Goal: Task Accomplishment & Management: Manage account settings

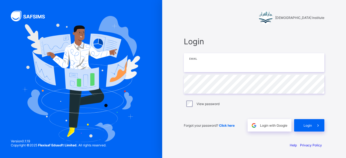
type input "**********"
click at [310, 122] on div "Login" at bounding box center [310, 125] width 30 height 12
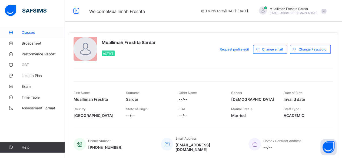
click at [32, 32] on span "Classes" at bounding box center [43, 32] width 43 height 4
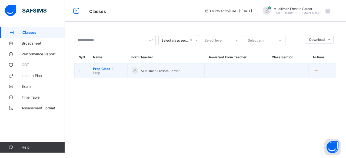
click at [106, 69] on span "Prep Class 1" at bounding box center [108, 69] width 30 height 4
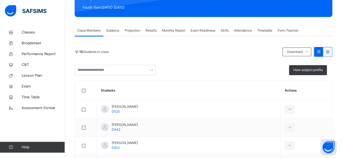
scroll to position [77, 0]
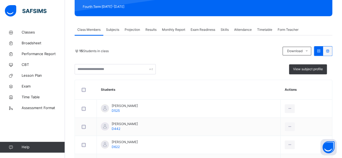
click at [134, 30] on span "Projection" at bounding box center [132, 29] width 15 height 5
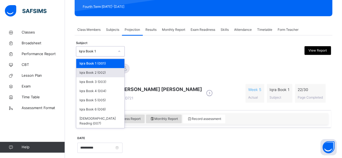
click at [111, 73] on div "Iqra Book 2 (002)" at bounding box center [100, 72] width 48 height 9
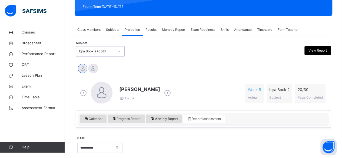
click at [163, 92] on icon at bounding box center [167, 93] width 9 height 8
click at [205, 95] on icon at bounding box center [209, 93] width 9 height 8
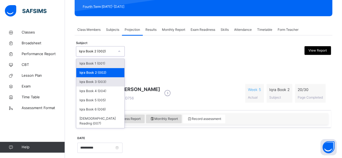
click at [116, 82] on div "Iqra Book 3 (003)" at bounding box center [100, 81] width 48 height 9
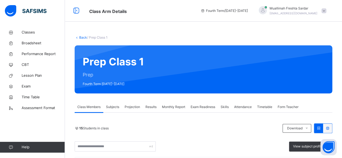
click at [134, 107] on span "Projection" at bounding box center [132, 107] width 15 height 5
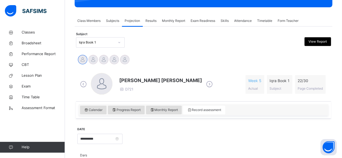
scroll to position [85, 0]
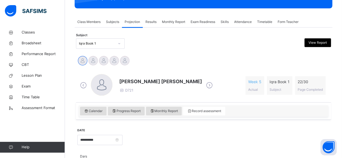
click at [94, 23] on span "Class Members" at bounding box center [88, 21] width 23 height 5
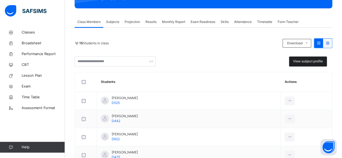
click at [317, 62] on span "View subject profile" at bounding box center [308, 61] width 30 height 5
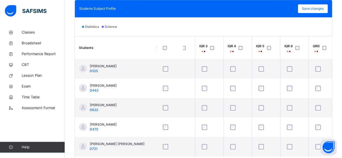
scroll to position [0, 44]
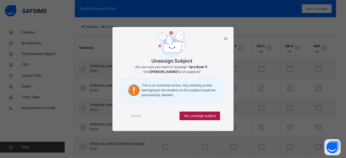
click at [212, 116] on span "Yes, unassign subject" at bounding box center [200, 116] width 32 height 5
click at [211, 115] on span "Yes, unassign subject" at bounding box center [200, 116] width 32 height 5
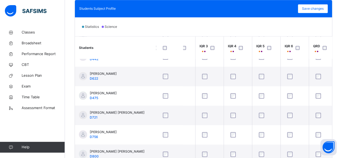
scroll to position [34, 44]
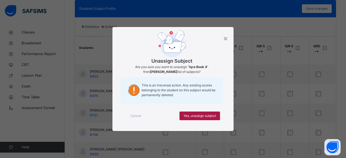
click at [214, 116] on span "Yes, unassign subject" at bounding box center [200, 116] width 32 height 5
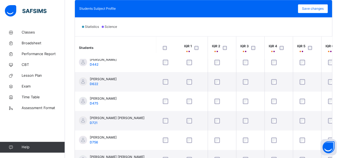
scroll to position [26, 0]
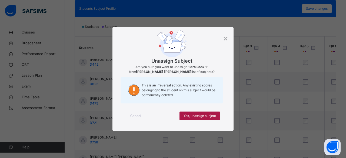
click at [212, 116] on span "Yes, unassign subject" at bounding box center [200, 116] width 32 height 5
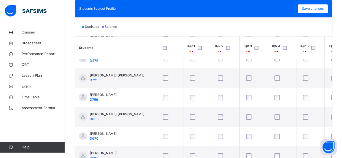
scroll to position [70, 0]
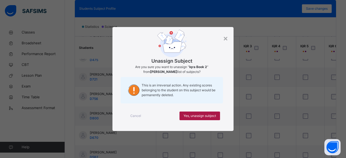
click at [217, 116] on div "Yes, unassign subject" at bounding box center [200, 116] width 41 height 9
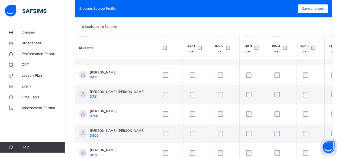
scroll to position [52, 0]
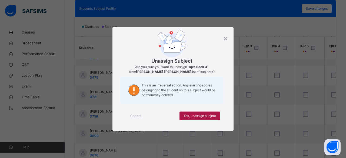
click at [212, 116] on span "Yes, unassign subject" at bounding box center [200, 116] width 32 height 5
click at [212, 114] on span "Yes, unassign subject" at bounding box center [200, 116] width 32 height 5
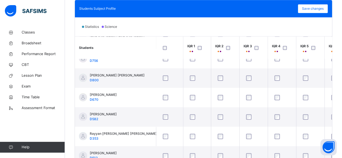
scroll to position [109, 0]
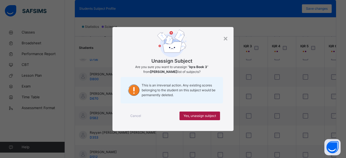
click at [214, 120] on div "Yes, unassign subject" at bounding box center [200, 116] width 41 height 9
click at [209, 114] on span "Yes, unassign subject" at bounding box center [200, 116] width 32 height 5
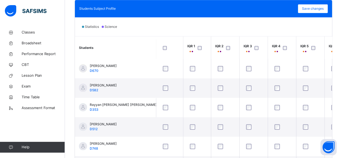
scroll to position [138, 0]
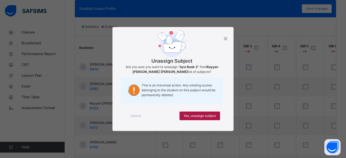
click at [212, 115] on span "Yes, unassign subject" at bounding box center [200, 116] width 32 height 5
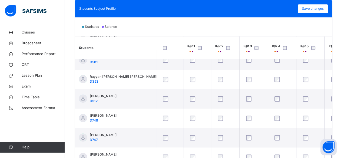
scroll to position [182, 0]
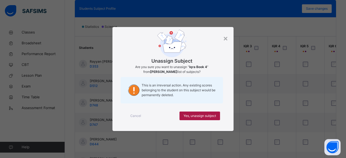
click at [218, 116] on div "Yes, unassign subject" at bounding box center [200, 116] width 41 height 9
click at [213, 112] on div "Yes, unassign subject" at bounding box center [200, 116] width 41 height 9
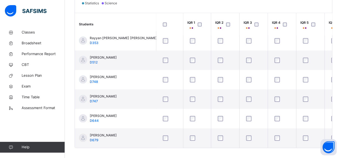
scroll to position [188, 0]
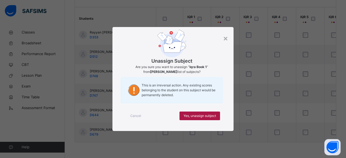
click at [207, 115] on span "Yes, unassign subject" at bounding box center [200, 116] width 32 height 5
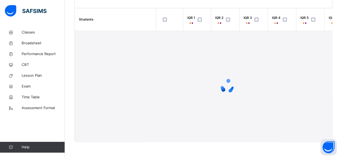
scroll to position [182, 0]
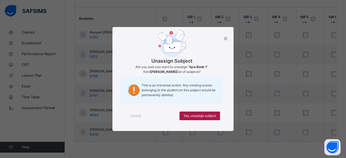
click at [206, 115] on span "Yes, unassign subject" at bounding box center [200, 116] width 32 height 5
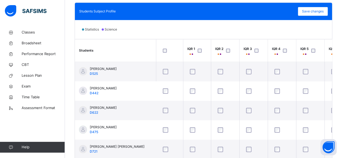
scroll to position [158, 0]
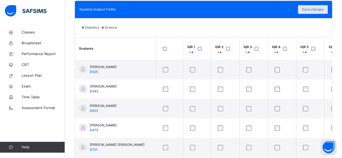
click at [323, 9] on span "Save changes" at bounding box center [313, 9] width 22 height 5
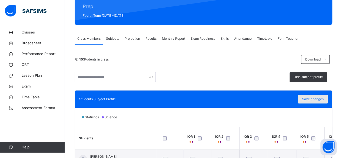
scroll to position [68, 0]
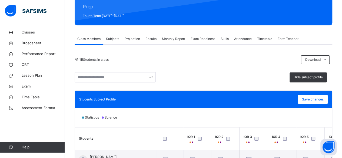
click at [137, 38] on span "Projection" at bounding box center [132, 39] width 15 height 5
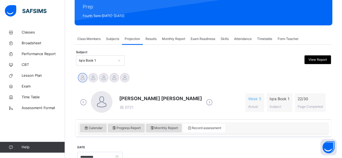
click at [120, 11] on div "Prep Class 1 Prep Fourth Term 2024-2025" at bounding box center [204, 1] width 258 height 48
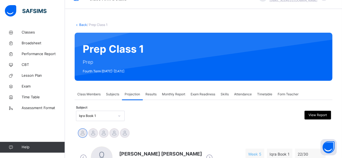
scroll to position [12, 0]
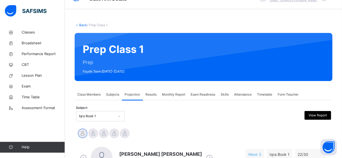
click at [116, 67] on div "Prep Class 1 Prep Fourth Term 2024-2025" at bounding box center [204, 57] width 258 height 48
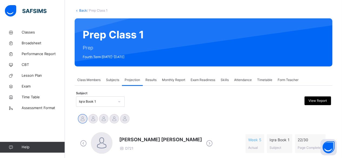
scroll to position [0, 0]
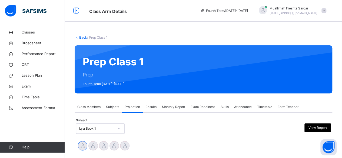
click at [205, 12] on icon at bounding box center [203, 11] width 5 height 4
click at [219, 13] on span "Fourth Term / 2024-2025" at bounding box center [224, 10] width 47 height 5
click at [221, 12] on span "Fourth Term / 2024-2025" at bounding box center [224, 10] width 47 height 5
click at [222, 14] on div "Fourth Term / 2024-2025" at bounding box center [224, 11] width 53 height 22
click at [221, 10] on span "Fourth Term / 2024-2025" at bounding box center [224, 10] width 47 height 5
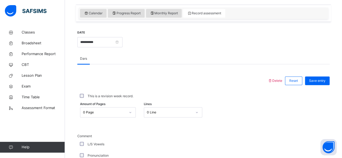
scroll to position [184, 0]
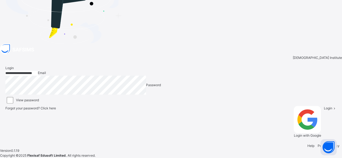
scroll to position [2, 0]
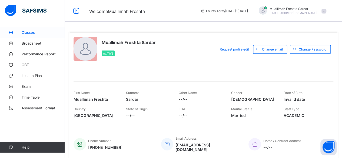
click at [30, 32] on span "Classes" at bounding box center [43, 32] width 43 height 4
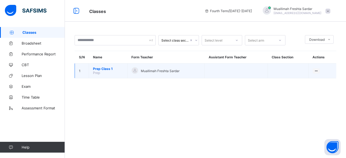
click at [109, 68] on span "Prep Class 1" at bounding box center [108, 69] width 30 height 4
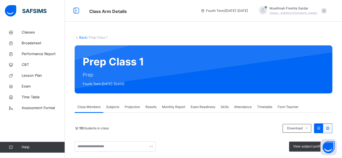
click at [134, 106] on span "Projection" at bounding box center [132, 107] width 15 height 5
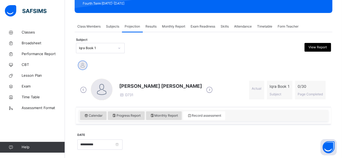
scroll to position [81, 0]
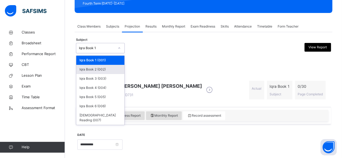
click at [115, 71] on div "Iqra Book 2 (002)" at bounding box center [100, 69] width 48 height 9
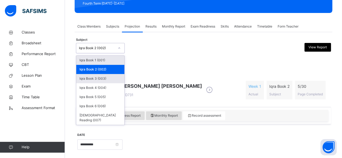
click at [112, 82] on div "Iqra Book 3 (003)" at bounding box center [100, 78] width 48 height 9
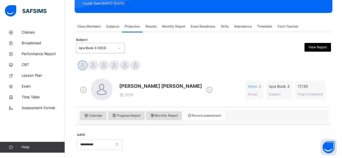
click at [205, 87] on icon at bounding box center [209, 90] width 9 height 8
click at [205, 90] on icon at bounding box center [209, 90] width 9 height 8
click at [163, 91] on icon at bounding box center [167, 90] width 9 height 8
click at [168, 90] on icon at bounding box center [167, 90] width 9 height 8
click at [166, 91] on icon at bounding box center [167, 90] width 9 height 8
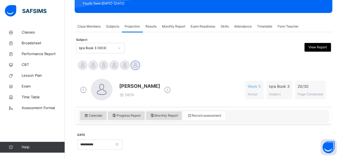
click at [163, 91] on icon at bounding box center [167, 90] width 9 height 8
click at [164, 92] on div "Muhammad Ibrahim Faisal D731" at bounding box center [160, 90] width 83 height 15
click at [163, 91] on span at bounding box center [160, 91] width 83 height 3
click at [205, 91] on icon at bounding box center [209, 90] width 9 height 8
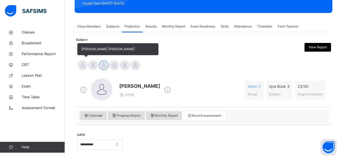
click at [83, 65] on div at bounding box center [82, 65] width 9 height 9
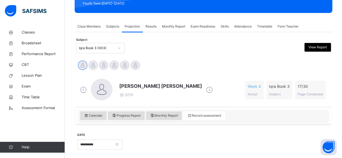
click at [91, 28] on span "Class Members" at bounding box center [88, 26] width 23 height 5
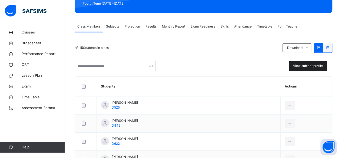
click at [315, 65] on span "View subject profile" at bounding box center [308, 66] width 30 height 5
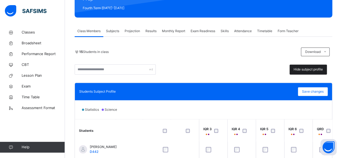
scroll to position [0, 0]
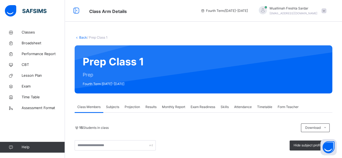
click at [138, 106] on span "Projection" at bounding box center [132, 107] width 15 height 5
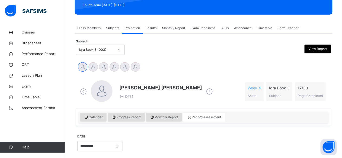
scroll to position [79, 0]
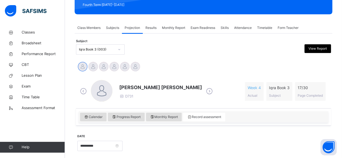
click at [205, 94] on icon at bounding box center [209, 91] width 9 height 8
click at [205, 93] on icon at bounding box center [209, 91] width 9 height 8
click at [163, 91] on icon at bounding box center [167, 91] width 9 height 8
click at [164, 92] on icon at bounding box center [167, 91] width 9 height 8
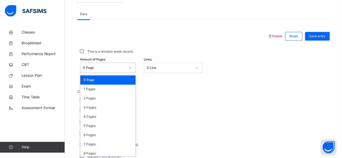
scroll to position [228, 0]
click at [110, 91] on div "1 Pages" at bounding box center [107, 89] width 55 height 9
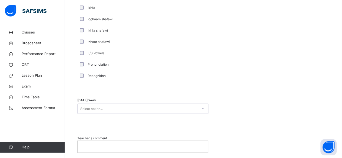
scroll to position [414, 0]
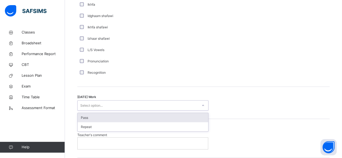
click at [174, 119] on div "Pass" at bounding box center [143, 117] width 131 height 9
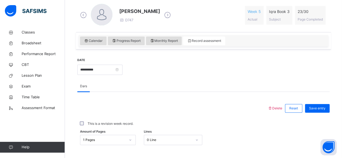
scroll to position [155, 0]
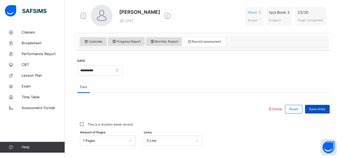
click at [323, 108] on span "Save entry" at bounding box center [317, 109] width 17 height 5
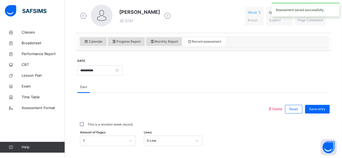
click at [166, 18] on icon at bounding box center [167, 16] width 9 height 8
click at [163, 17] on icon at bounding box center [167, 16] width 9 height 8
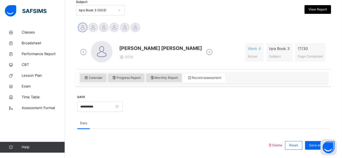
scroll to position [114, 0]
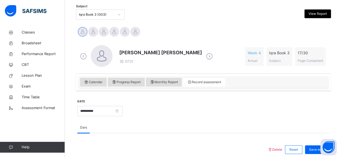
click at [205, 57] on icon at bounding box center [209, 57] width 9 height 8
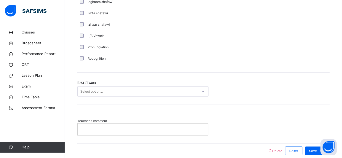
scroll to position [429, 0]
click at [85, 129] on p at bounding box center [143, 129] width 122 height 5
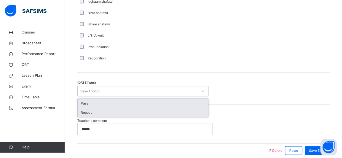
click at [176, 113] on div "Repeat" at bounding box center [143, 112] width 131 height 9
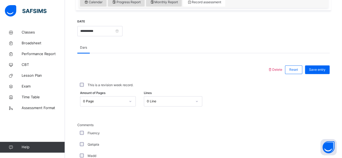
scroll to position [188, 0]
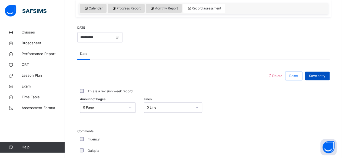
click at [323, 75] on span "Save entry" at bounding box center [317, 76] width 17 height 5
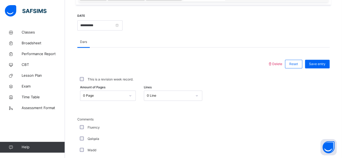
scroll to position [199, 0]
click at [323, 63] on span "Save entry" at bounding box center [317, 65] width 17 height 5
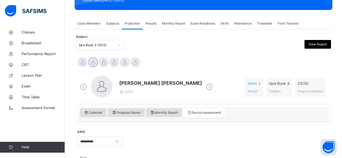
scroll to position [83, 0]
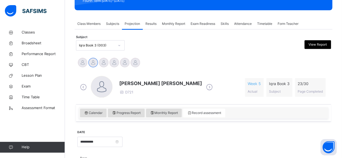
click at [205, 87] on icon at bounding box center [209, 87] width 9 height 8
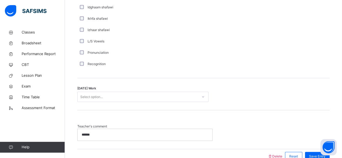
scroll to position [426, 0]
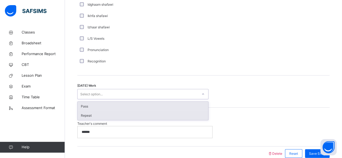
click at [196, 115] on div "Repeat" at bounding box center [143, 115] width 131 height 9
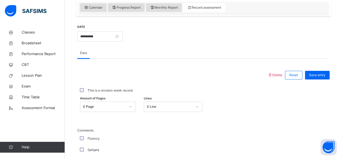
scroll to position [189, 0]
click at [322, 75] on span "Save entry" at bounding box center [317, 75] width 17 height 5
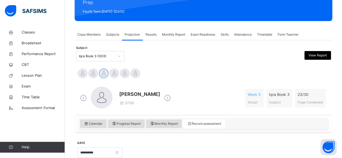
scroll to position [74, 0]
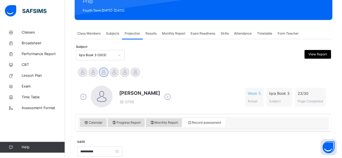
click at [163, 96] on icon at bounding box center [167, 97] width 9 height 8
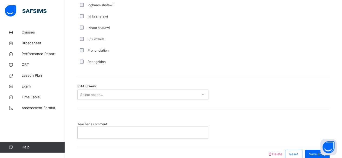
scroll to position [426, 0]
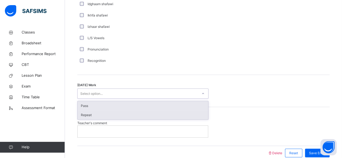
click at [181, 115] on div "Repeat" at bounding box center [143, 114] width 131 height 9
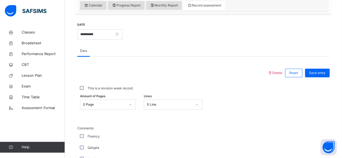
scroll to position [190, 0]
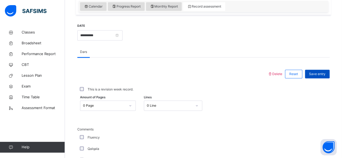
click at [326, 75] on span "Save entry" at bounding box center [317, 74] width 17 height 5
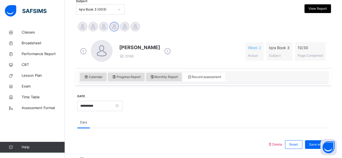
scroll to position [119, 0]
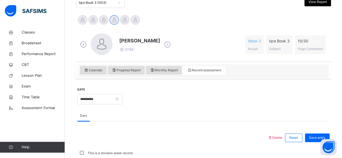
click at [169, 41] on icon at bounding box center [167, 45] width 9 height 8
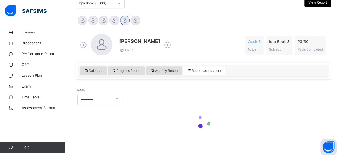
scroll to position [125, 0]
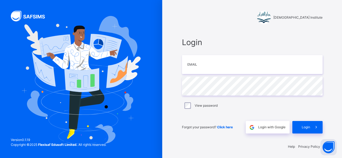
click at [166, 48] on div "Darul Quran Institute Login Email Password View password Forgot your password? …" at bounding box center [252, 80] width 180 height 160
type input "**********"
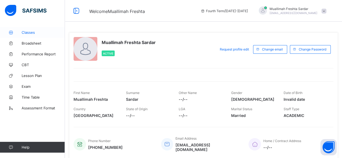
click at [33, 32] on span "Classes" at bounding box center [43, 32] width 43 height 4
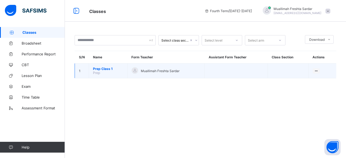
click at [108, 68] on span "Prep Class 1" at bounding box center [108, 69] width 30 height 4
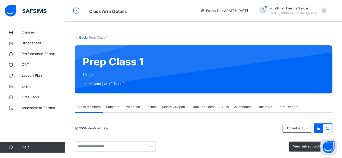
click at [136, 107] on span "Projection" at bounding box center [132, 107] width 15 height 5
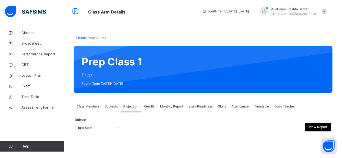
scroll to position [42, 0]
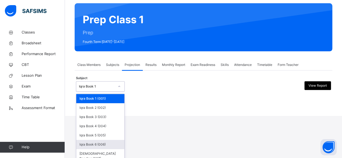
click at [110, 145] on div "Iqra Book 6 (006)" at bounding box center [100, 144] width 48 height 9
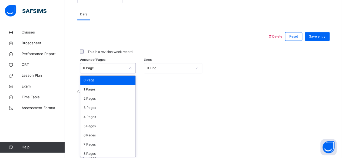
scroll to position [228, 0]
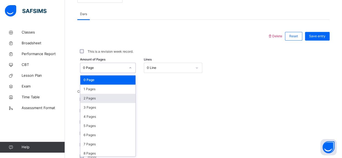
click at [110, 99] on div "2 Pages" at bounding box center [107, 98] width 55 height 9
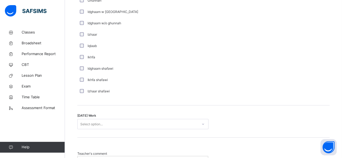
scroll to position [419, 0]
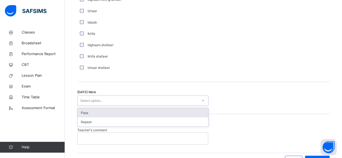
click at [178, 112] on div "Pass" at bounding box center [143, 112] width 131 height 9
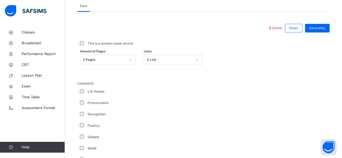
scroll to position [236, 0]
click at [323, 29] on span "Save entry" at bounding box center [317, 28] width 17 height 5
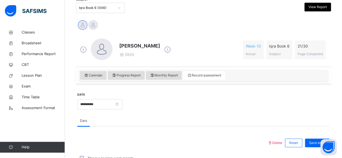
scroll to position [120, 0]
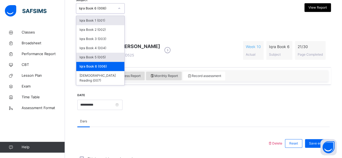
click at [115, 55] on div "Iqra Book 5 (005)" at bounding box center [100, 57] width 48 height 9
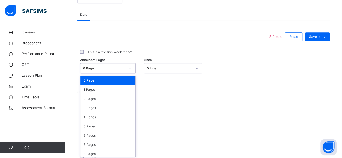
scroll to position [228, 0]
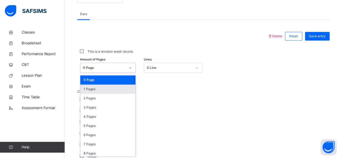
click at [115, 87] on div "1 Pages" at bounding box center [107, 89] width 55 height 9
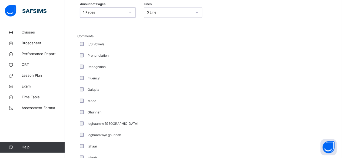
scroll to position [288, 0]
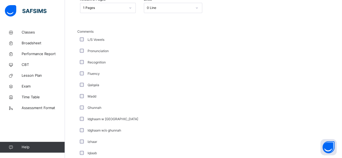
click at [89, 85] on label "Qalqala" at bounding box center [94, 85] width 12 height 5
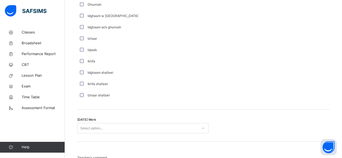
scroll to position [393, 0]
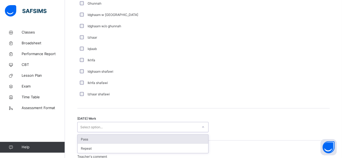
click at [178, 138] on div "Pass" at bounding box center [143, 139] width 131 height 9
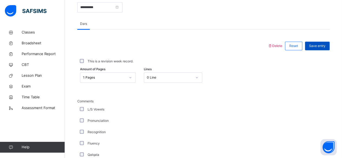
click at [325, 47] on span "Save entry" at bounding box center [317, 46] width 17 height 5
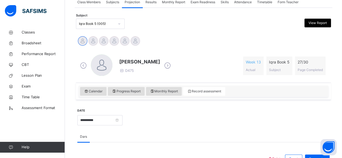
scroll to position [104, 0]
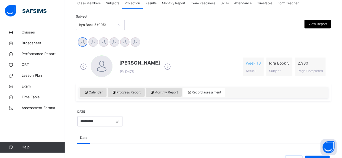
click at [163, 64] on icon at bounding box center [167, 67] width 9 height 8
click at [168, 69] on icon at bounding box center [167, 67] width 9 height 8
click at [172, 67] on icon at bounding box center [167, 67] width 9 height 8
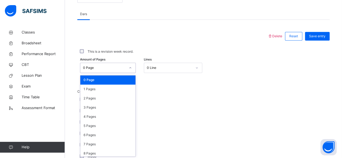
scroll to position [228, 0]
click at [107, 89] on div "1 Pages" at bounding box center [107, 89] width 55 height 9
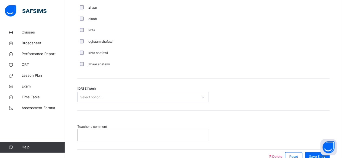
scroll to position [423, 0]
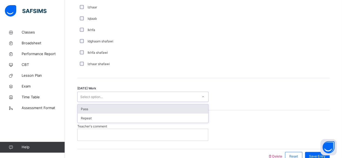
click at [192, 108] on div "Pass" at bounding box center [143, 108] width 131 height 9
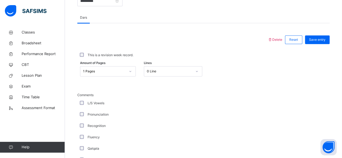
scroll to position [223, 0]
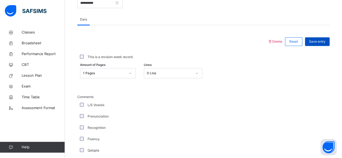
click at [325, 41] on span "Save entry" at bounding box center [317, 41] width 17 height 5
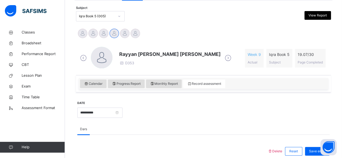
scroll to position [106, 0]
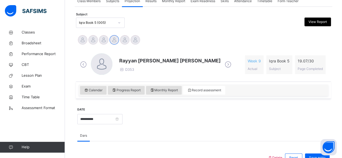
click at [224, 66] on icon at bounding box center [228, 65] width 9 height 8
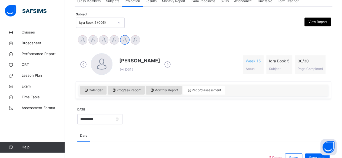
click at [163, 63] on icon at bounding box center [167, 65] width 9 height 8
click at [163, 65] on icon at bounding box center [167, 65] width 9 height 8
click at [165, 62] on icon at bounding box center [167, 65] width 9 height 8
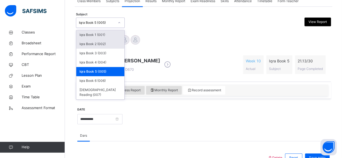
click at [114, 46] on div "Iqra Book 2 (002)" at bounding box center [100, 44] width 48 height 9
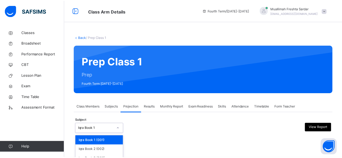
scroll to position [42, 0]
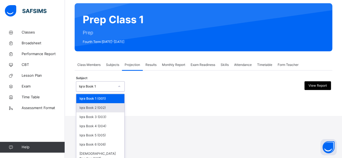
click at [115, 110] on div "Iqra Book 2 (002)" at bounding box center [100, 107] width 48 height 9
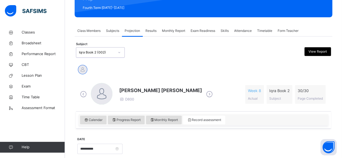
scroll to position [76, 0]
click at [205, 93] on icon at bounding box center [209, 94] width 9 height 8
click at [205, 94] on icon at bounding box center [209, 94] width 9 height 8
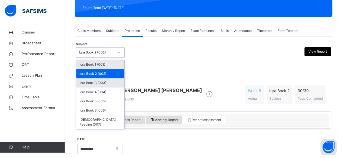
click at [112, 83] on div "Iqra Book 3 (003)" at bounding box center [100, 83] width 48 height 9
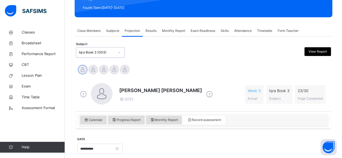
click at [205, 96] on icon at bounding box center [209, 94] width 9 height 8
click at [163, 96] on icon at bounding box center [167, 94] width 9 height 8
click at [148, 96] on span at bounding box center [139, 95] width 41 height 3
click at [169, 95] on icon at bounding box center [167, 94] width 9 height 8
click at [167, 92] on icon at bounding box center [167, 94] width 9 height 8
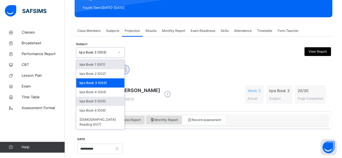
click at [112, 102] on div "Iqra Book 5 (005)" at bounding box center [100, 101] width 48 height 9
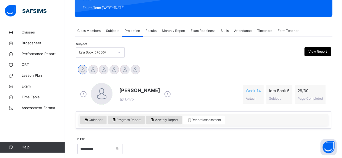
click at [166, 94] on icon at bounding box center [167, 94] width 9 height 8
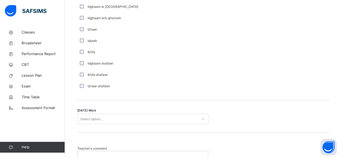
scroll to position [401, 0]
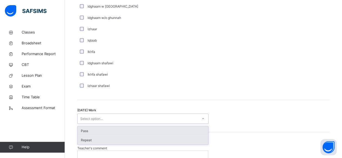
click at [178, 138] on div "Repeat" at bounding box center [143, 140] width 131 height 9
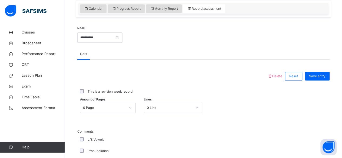
scroll to position [187, 0]
click at [325, 77] on span "Save entry" at bounding box center [317, 76] width 17 height 5
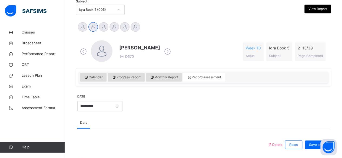
scroll to position [118, 0]
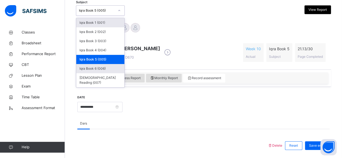
click at [111, 68] on div "Iqra Book 6 (006)" at bounding box center [100, 68] width 48 height 9
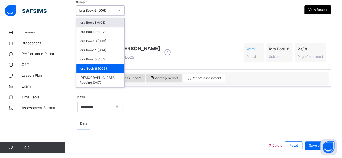
click at [174, 30] on div "[PERSON_NAME] [PERSON_NAME]" at bounding box center [203, 28] width 253 height 12
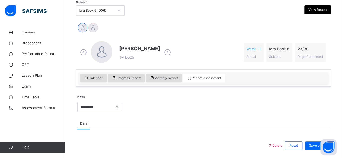
click at [172, 50] on icon at bounding box center [167, 52] width 9 height 8
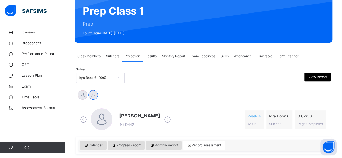
scroll to position [49, 0]
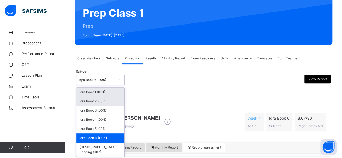
click at [112, 103] on div "Iqra Book 2 (002)" at bounding box center [100, 101] width 48 height 9
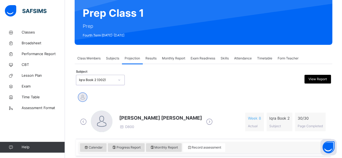
click at [208, 58] on span "Exam Readiness" at bounding box center [203, 58] width 25 height 5
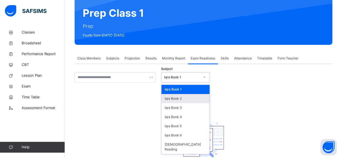
click at [194, 100] on div "Iqra Book 2" at bounding box center [186, 98] width 48 height 9
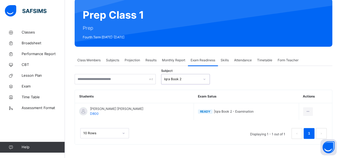
scroll to position [46, 0]
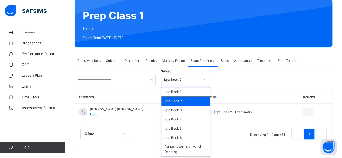
click at [206, 101] on div "Iqra Book 2" at bounding box center [186, 101] width 48 height 9
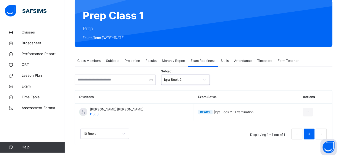
click at [136, 62] on span "Projection" at bounding box center [132, 60] width 15 height 5
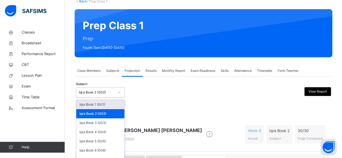
scroll to position [35, 0]
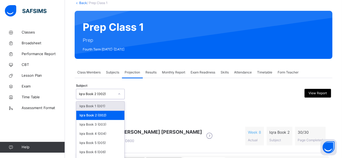
click at [96, 71] on span "Class Members" at bounding box center [88, 72] width 23 height 5
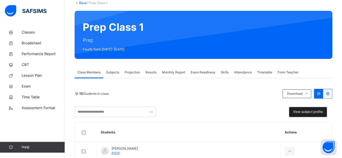
click at [313, 112] on span "View subject profile" at bounding box center [308, 112] width 30 height 5
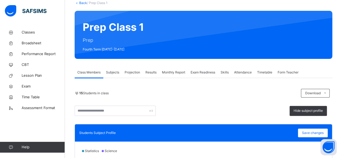
click at [203, 71] on span "Exam Readiness" at bounding box center [203, 72] width 25 height 5
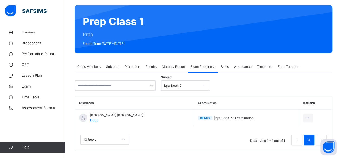
scroll to position [46, 0]
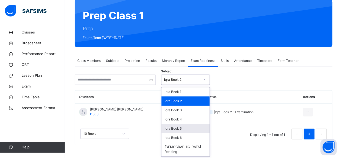
click at [188, 127] on div "Iqra Book 5" at bounding box center [186, 128] width 48 height 9
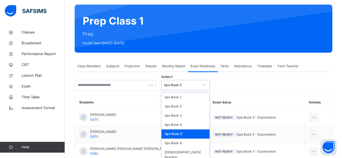
scroll to position [42, 0]
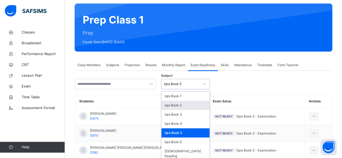
click at [192, 107] on div "Iqra Book 2" at bounding box center [186, 105] width 48 height 9
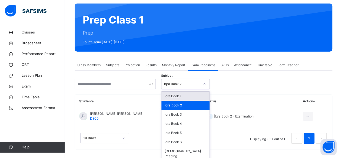
click at [197, 98] on div "Iqra Book 1" at bounding box center [186, 96] width 48 height 9
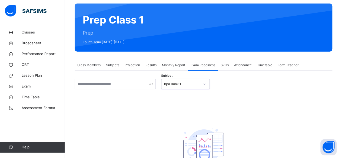
click at [91, 64] on span "Class Members" at bounding box center [88, 65] width 23 height 5
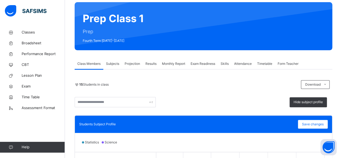
scroll to position [0, 0]
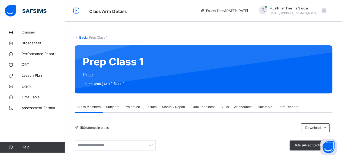
click at [131, 106] on span "Projection" at bounding box center [132, 107] width 15 height 5
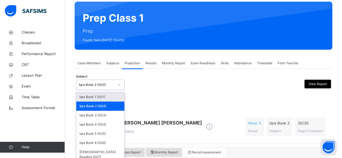
scroll to position [45, 0]
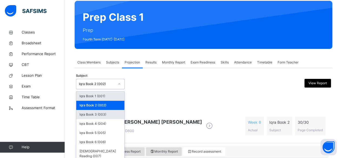
click at [114, 113] on div "Iqra Book 3 (003)" at bounding box center [100, 114] width 48 height 9
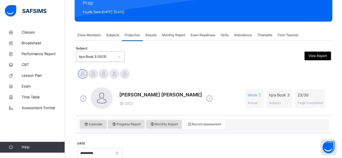
scroll to position [72, 0]
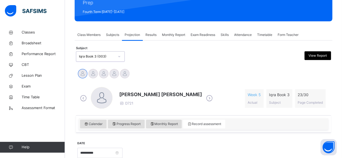
click at [205, 98] on icon at bounding box center [209, 98] width 9 height 8
click at [163, 101] on icon at bounding box center [167, 98] width 9 height 8
click at [165, 97] on icon at bounding box center [167, 98] width 9 height 8
click at [164, 97] on icon at bounding box center [167, 98] width 9 height 8
click at [166, 99] on icon at bounding box center [167, 98] width 9 height 8
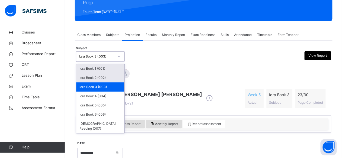
click at [120, 79] on div "Iqra Book 2 (002)" at bounding box center [100, 77] width 48 height 9
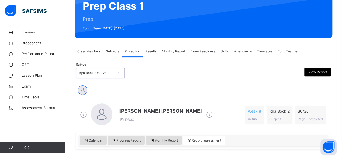
scroll to position [54, 0]
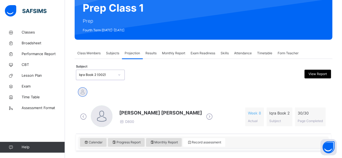
click at [209, 54] on span "Exam Readiness" at bounding box center [203, 53] width 25 height 5
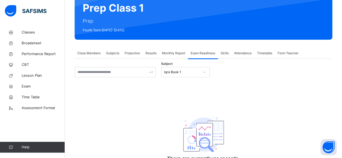
click at [94, 49] on div "Class Members" at bounding box center [89, 53] width 29 height 11
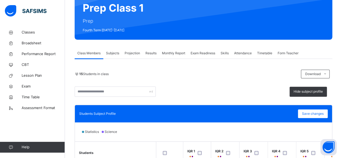
click at [214, 54] on span "Exam Readiness" at bounding box center [203, 53] width 25 height 5
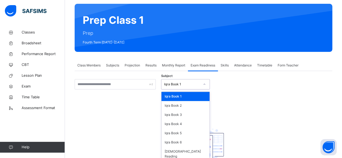
scroll to position [42, 0]
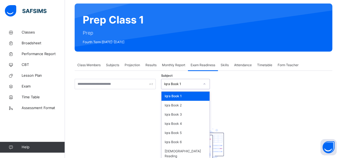
click at [115, 66] on span "Subjects" at bounding box center [112, 65] width 13 height 5
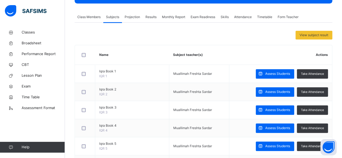
scroll to position [97, 0]
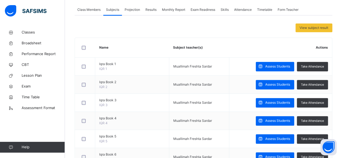
click at [95, 10] on span "Class Members" at bounding box center [88, 9] width 23 height 5
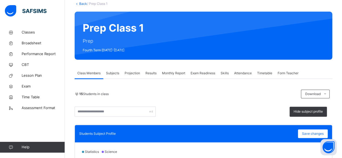
scroll to position [0, 0]
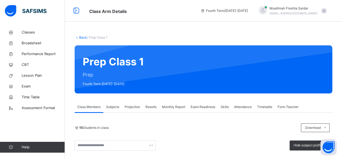
click at [134, 106] on span "Projection" at bounding box center [132, 107] width 15 height 5
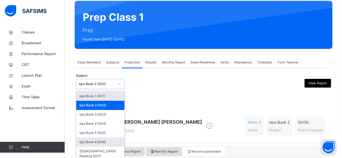
click at [111, 142] on div "Iqra Book 6 (006)" at bounding box center [100, 142] width 48 height 9
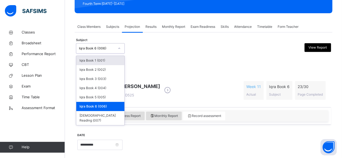
scroll to position [81, 0]
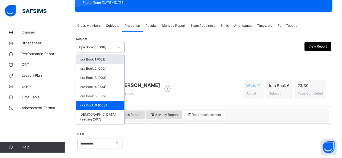
click at [197, 74] on div "Azam Ali Khan Mir D525 Week 11 Actual Iqra Book 6 Subject 23 / 30 Page Completed" at bounding box center [203, 89] width 253 height 31
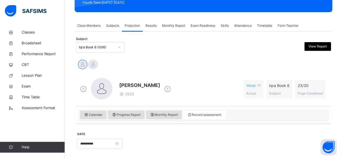
click at [171, 92] on icon at bounding box center [167, 89] width 9 height 8
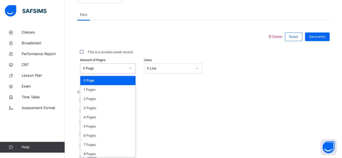
scroll to position [228, 0]
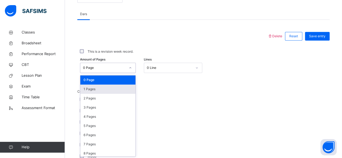
click at [112, 91] on div "1 Pages" at bounding box center [107, 89] width 55 height 9
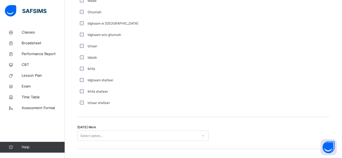
scroll to position [388, 0]
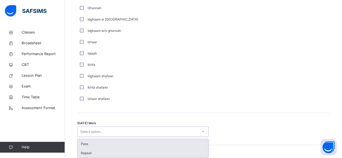
click at [175, 155] on div "Repeat" at bounding box center [143, 153] width 131 height 9
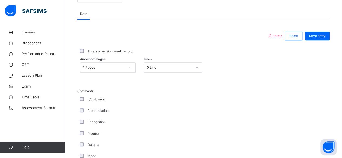
scroll to position [227, 0]
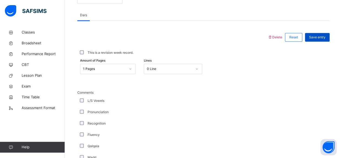
click at [323, 36] on span "Save entry" at bounding box center [317, 37] width 17 height 5
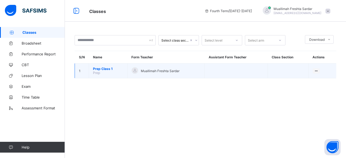
click at [112, 67] on span "Prep Class 1" at bounding box center [108, 69] width 30 height 4
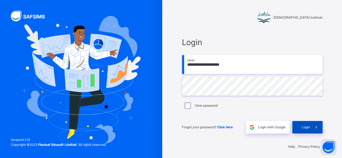
click at [312, 126] on span at bounding box center [316, 127] width 12 height 12
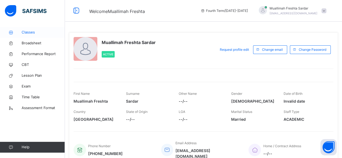
click at [28, 34] on span "Classes" at bounding box center [43, 32] width 43 height 5
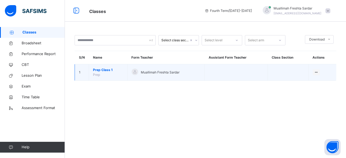
click at [103, 70] on span "Prep Class 1" at bounding box center [108, 70] width 30 height 5
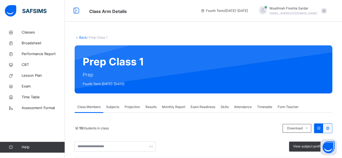
click at [135, 108] on span "Projection" at bounding box center [132, 107] width 15 height 5
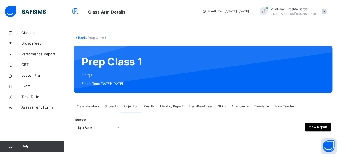
scroll to position [42, 0]
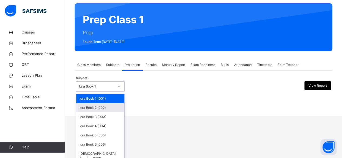
click at [112, 110] on div "Iqra Book 2 (002)" at bounding box center [100, 107] width 48 height 9
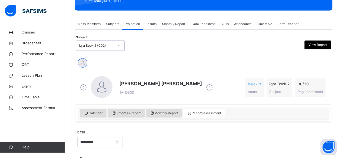
scroll to position [83, 0]
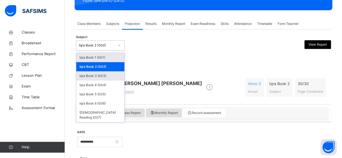
click at [114, 77] on div "Iqra Book 3 (003)" at bounding box center [100, 75] width 48 height 9
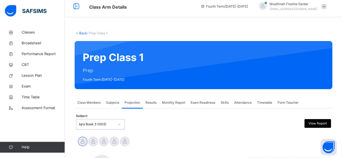
scroll to position [0, 0]
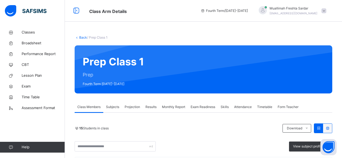
scroll to position [74, 0]
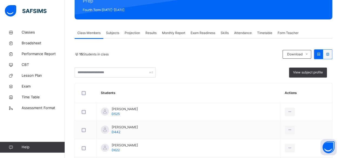
click at [135, 34] on span "Projection" at bounding box center [132, 33] width 15 height 5
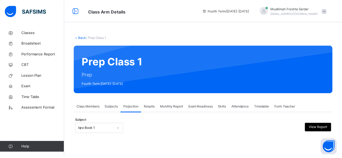
scroll to position [42, 0]
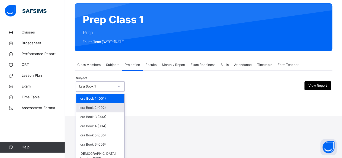
click at [114, 108] on div "Iqra Book 2 (002)" at bounding box center [100, 107] width 48 height 9
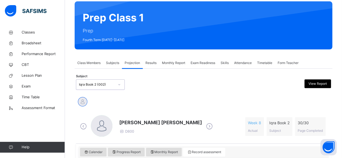
scroll to position [0, 0]
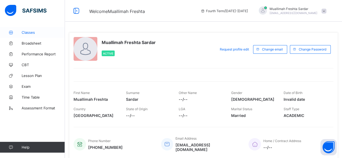
click at [40, 32] on span "Classes" at bounding box center [43, 32] width 43 height 4
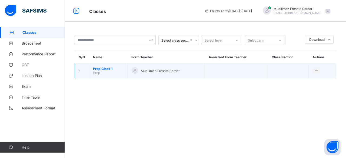
click at [111, 69] on span "Prep Class 1" at bounding box center [108, 69] width 30 height 4
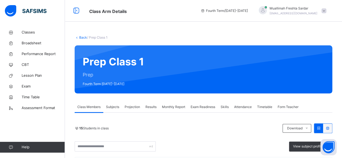
click at [98, 109] on span "Class Members" at bounding box center [88, 107] width 23 height 5
click at [308, 147] on span "View subject profile" at bounding box center [308, 146] width 30 height 5
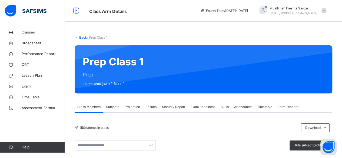
click at [135, 106] on span "Projection" at bounding box center [132, 107] width 15 height 5
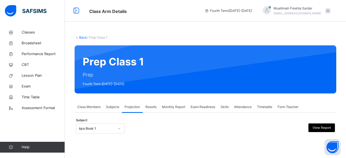
click at [327, 11] on span at bounding box center [328, 10] width 5 height 5
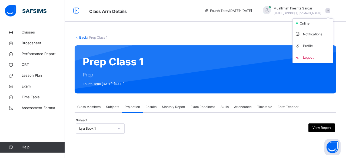
click at [273, 31] on div "Back / Prep Class 1 Prep Class 1 Prep Fourth Term [DATE]-[DATE] Class Members S…" at bounding box center [206, 90] width 282 height 126
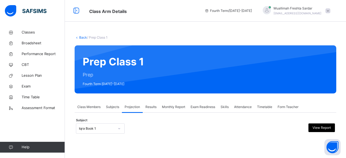
click at [252, 12] on span "Fourth Term / [DATE]-[DATE]" at bounding box center [228, 10] width 47 height 5
click at [210, 12] on icon at bounding box center [207, 11] width 5 height 4
click at [221, 15] on div "Fourth Term / [DATE]-[DATE]" at bounding box center [228, 11] width 53 height 22
click at [221, 14] on div "Fourth Term / [DATE]-[DATE]" at bounding box center [228, 11] width 53 height 22
click at [80, 11] on icon at bounding box center [76, 11] width 9 height 10
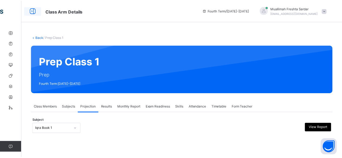
scroll to position [42, 0]
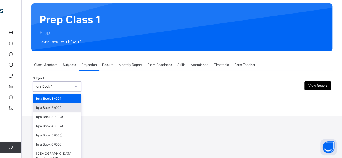
click at [72, 107] on div "Iqra Book 2 (002)" at bounding box center [57, 107] width 48 height 9
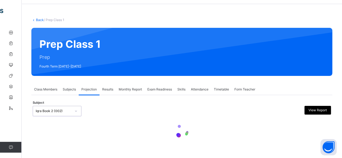
scroll to position [0, 0]
